Goal: Information Seeking & Learning: Find specific page/section

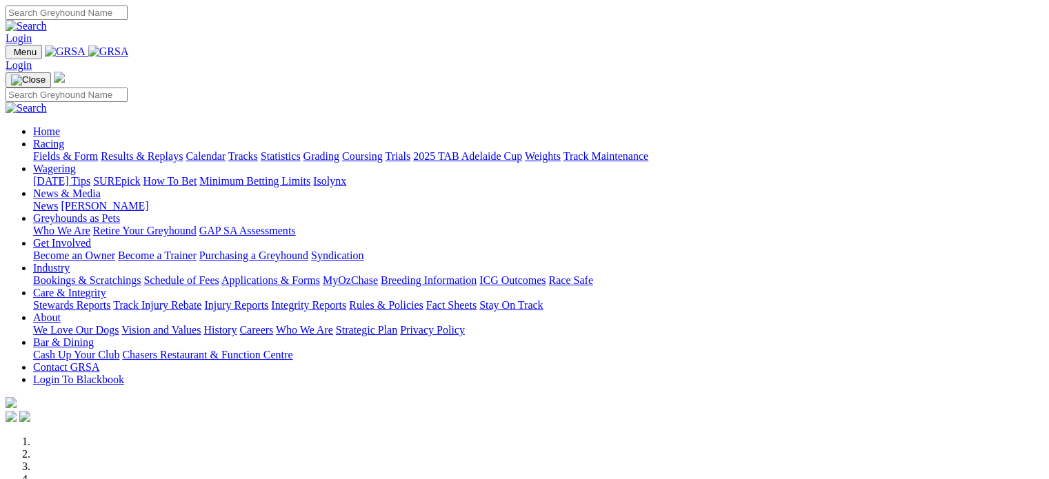
click at [346, 299] on link "Integrity Reports" at bounding box center [308, 305] width 75 height 12
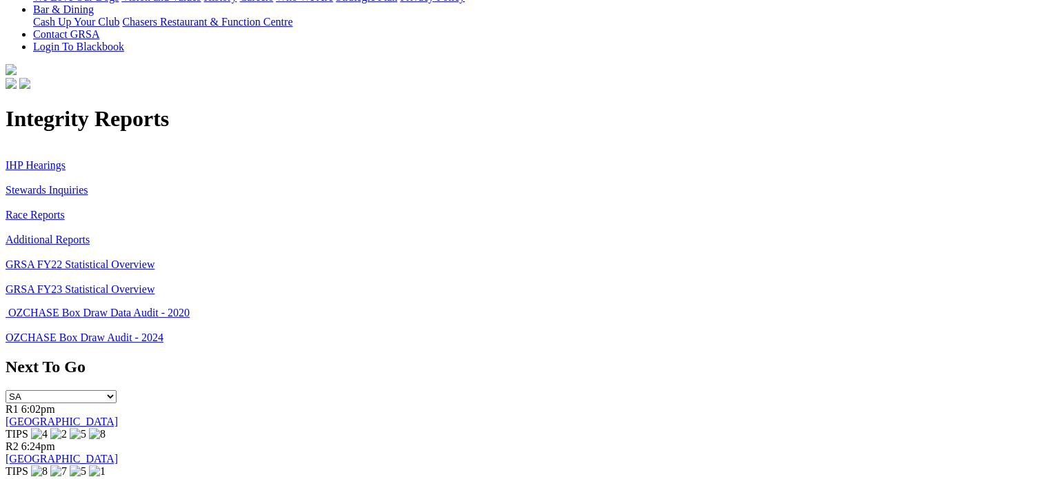
scroll to position [83, 0]
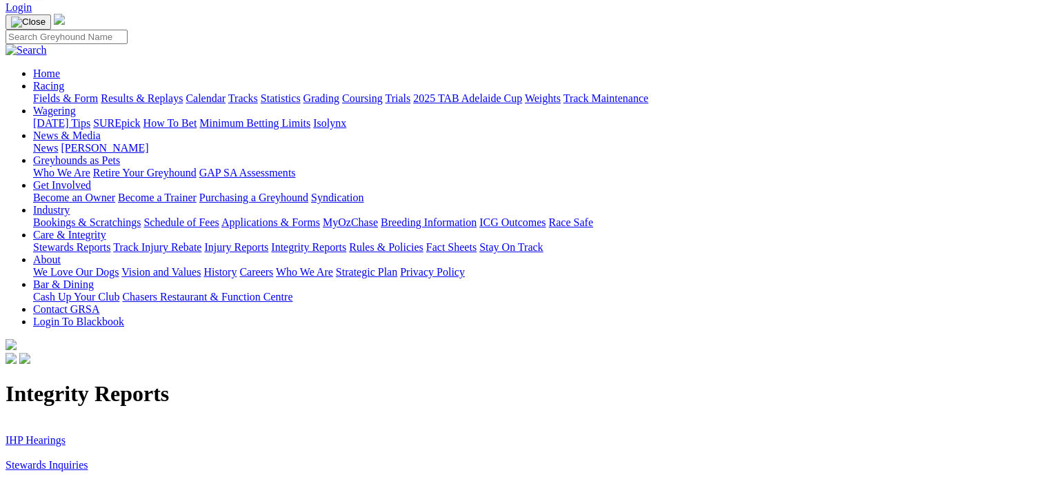
click at [66, 434] on link "IHP Hearings" at bounding box center [36, 440] width 60 height 12
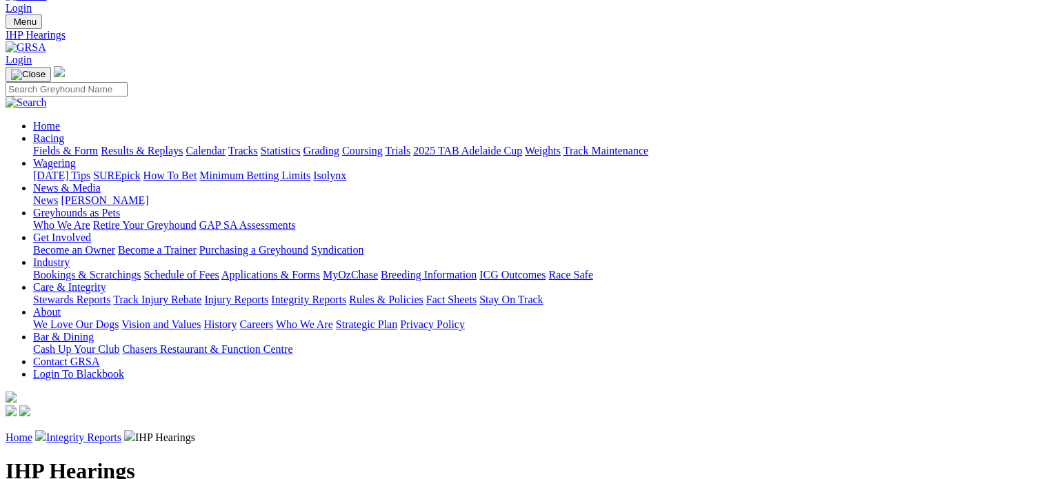
scroll to position [30, 0]
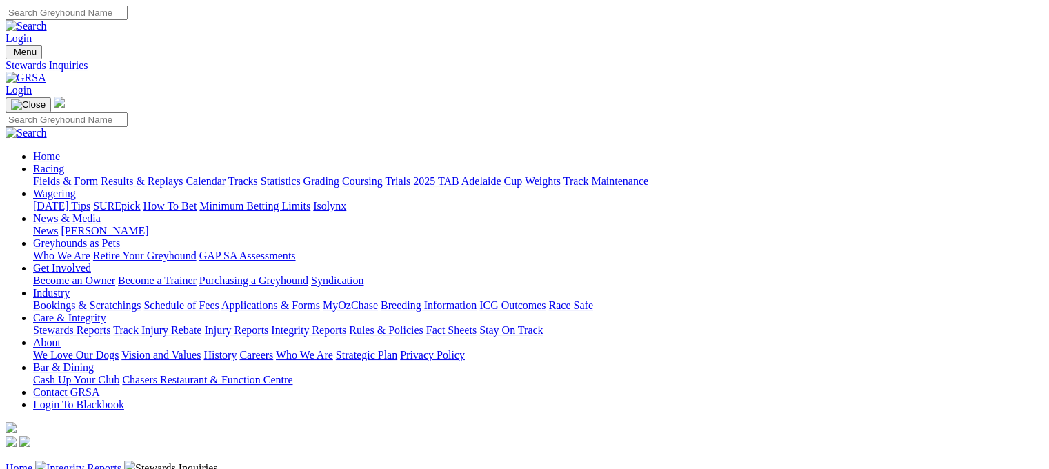
click at [339, 175] on link "Grading" at bounding box center [321, 181] width 36 height 12
click at [225, 175] on link "Calendar" at bounding box center [205, 181] width 40 height 12
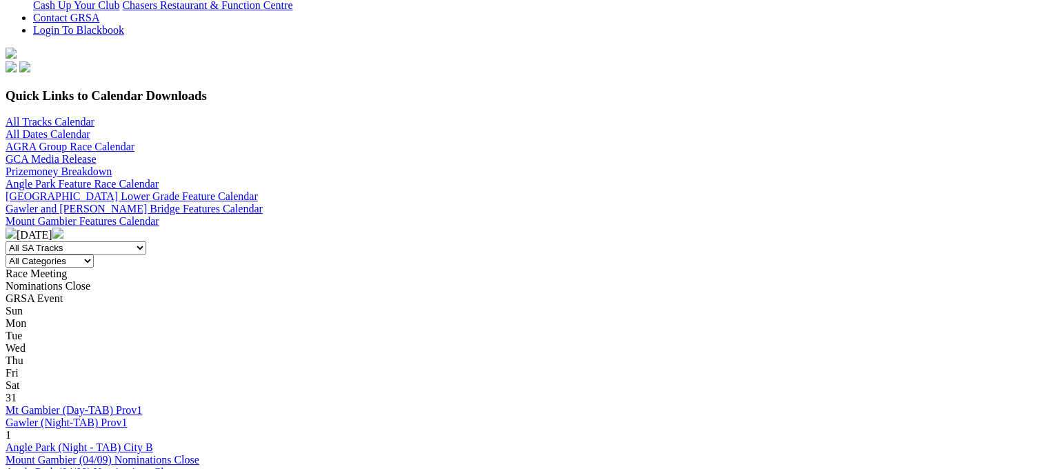
scroll to position [378, 0]
